Goal: Task Accomplishment & Management: Use online tool/utility

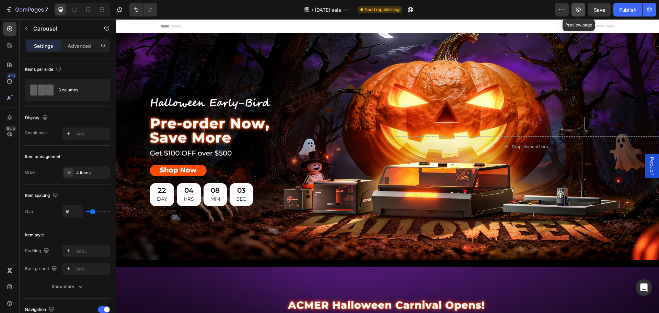
click at [578, 9] on icon "button" at bounding box center [578, 9] width 7 height 7
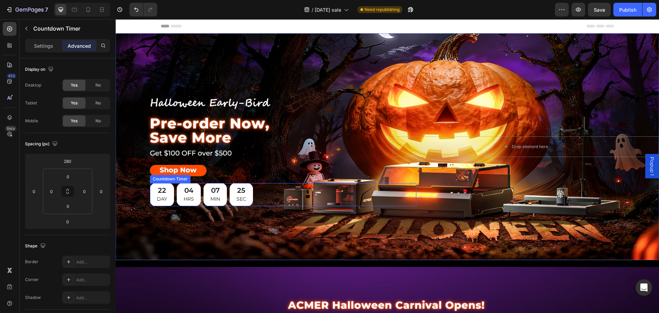
click at [312, 189] on div "22 DAY 04 HRS 07 MIN 25 SEC" at bounding box center [283, 194] width 267 height 23
click at [427, 122] on div "Drop element here Row" at bounding box center [526, 146] width 267 height 119
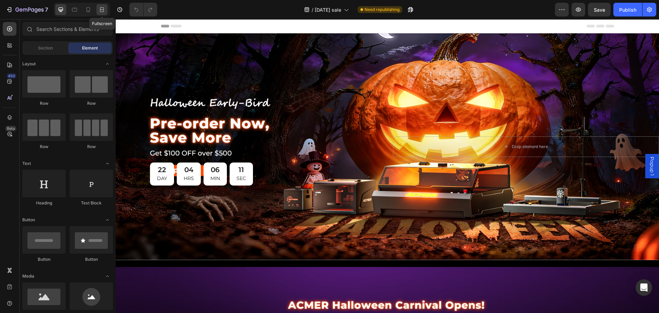
click at [100, 7] on icon at bounding box center [102, 9] width 7 height 7
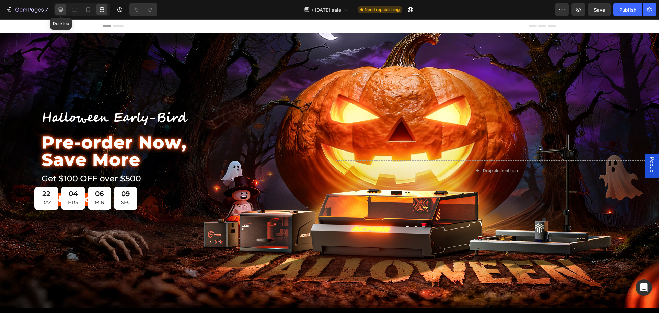
click at [60, 10] on icon at bounding box center [61, 10] width 4 height 4
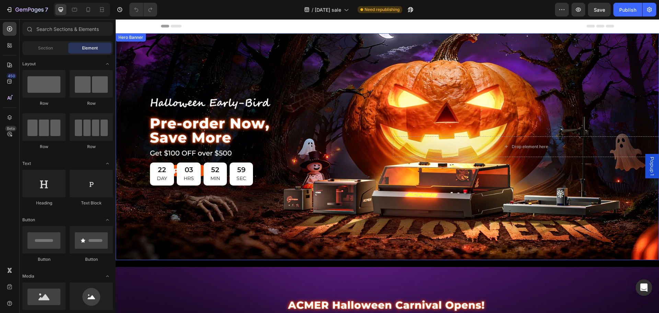
click at [184, 125] on div "22 DAY 03 HRS 52 MIN 59 SEC Countdown Timer" at bounding box center [249, 146] width 267 height 78
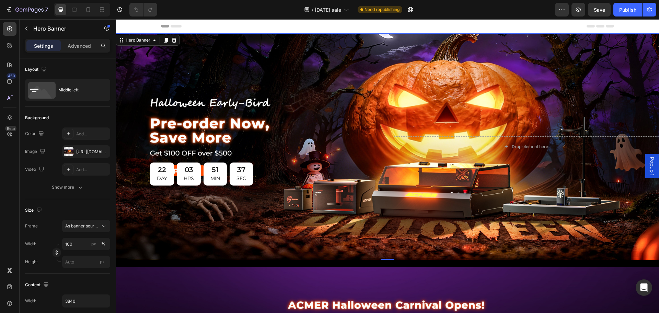
click at [337, 28] on div "Header" at bounding box center [387, 26] width 453 height 14
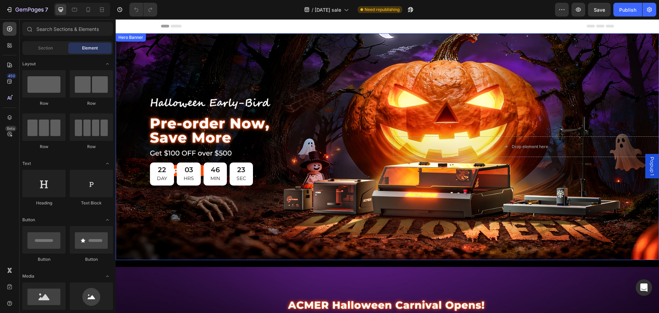
click at [220, 113] on div "22 DAY 03 HRS 46 MIN 23 SEC Countdown Timer" at bounding box center [249, 146] width 267 height 78
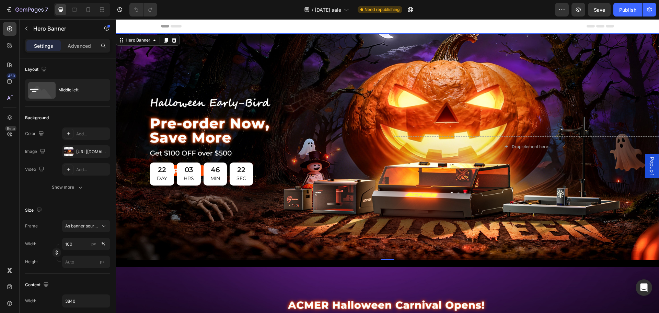
click at [214, 132] on div "22 DAY 03 HRS 46 MIN 22 SEC Countdown Timer" at bounding box center [249, 146] width 267 height 78
click at [227, 135] on div "22 DAY 03 HRS 46 MIN 21 SEC Countdown Timer" at bounding box center [249, 146] width 267 height 78
click at [430, 97] on div "22 DAY 03 HRS 46 MIN 15 SEC Countdown Timer Drop element here Row" at bounding box center [388, 147] width 544 height 100
